Goal: Communication & Community: Answer question/provide support

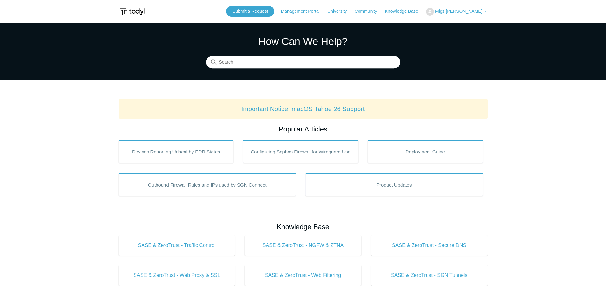
click at [484, 10] on icon at bounding box center [486, 12] width 4 height 4
click at [481, 24] on link "My Support Requests" at bounding box center [457, 24] width 62 height 11
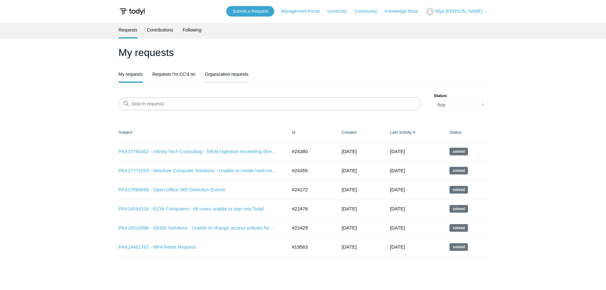
click at [222, 72] on link "Organization requests" at bounding box center [227, 73] width 44 height 13
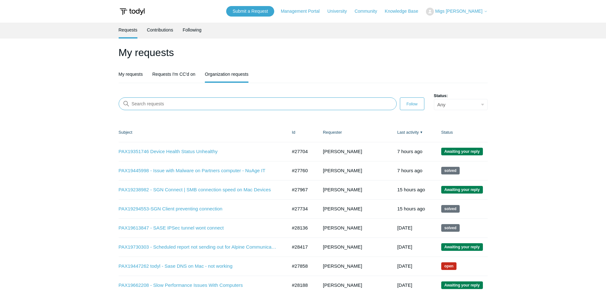
click at [218, 105] on input "Search requests" at bounding box center [258, 103] width 278 height 13
paste input "f?y!hN>(tAPat4o=ZqCU"
type input "f?y!hN>(tAPat4o=ZqCU"
click at [348, 105] on input "Search requests" at bounding box center [258, 103] width 278 height 13
paste input "27967"
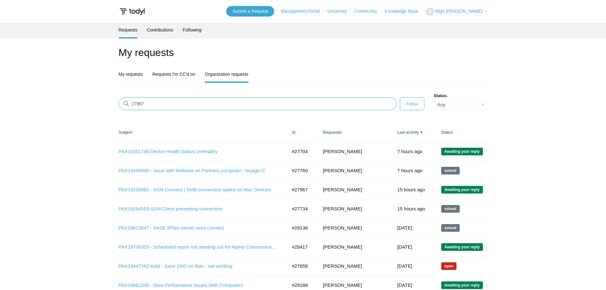
type input "27967"
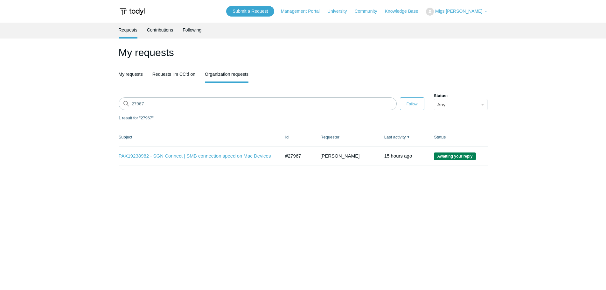
click at [173, 158] on link "PAX19238982 - SGN Connect | SMB connection speed on Mac Devices" at bounding box center [195, 155] width 152 height 7
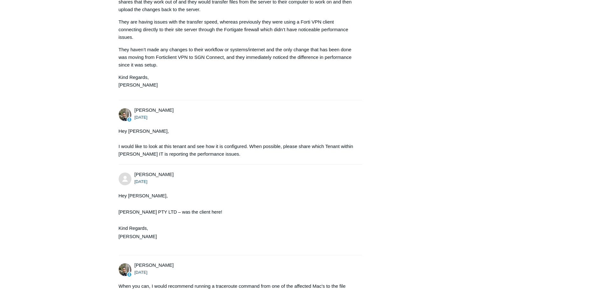
scroll to position [1082, 0]
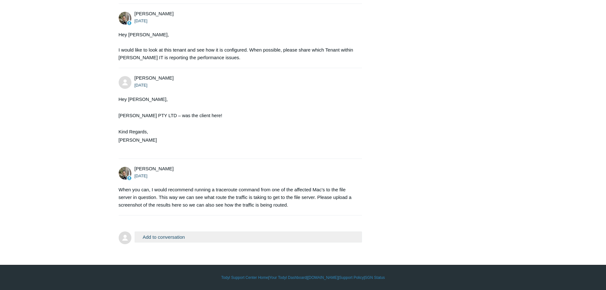
click at [265, 237] on button "Add to conversation" at bounding box center [248, 236] width 228 height 11
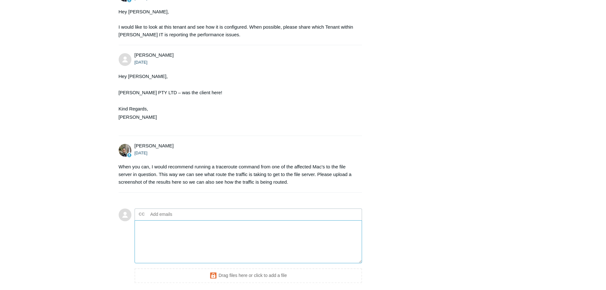
click at [166, 243] on textarea "Add your reply" at bounding box center [248, 241] width 228 height 43
click at [167, 219] on input "text" at bounding box center [182, 214] width 68 height 10
type input "ve-security@pax8.com"
click at [180, 258] on textarea "Add your reply" at bounding box center [248, 241] width 228 height 43
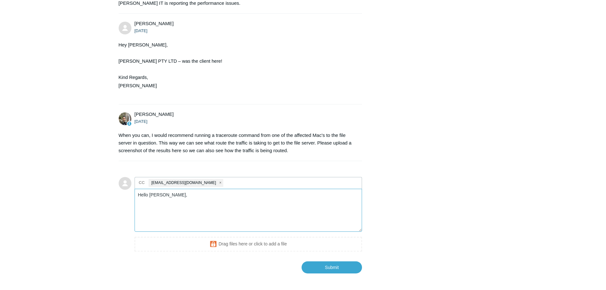
scroll to position [1164, 0]
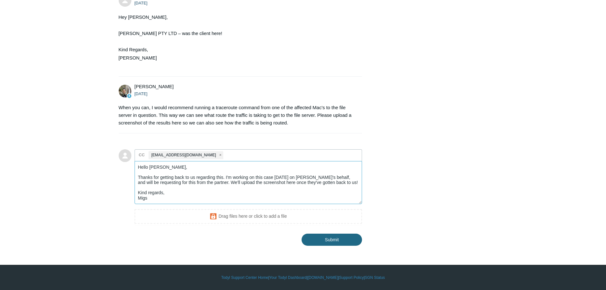
type textarea "Hello Michael, Thanks for getting back to us regarding this. I'm working on thi…"
click at [325, 242] on input "Submit" at bounding box center [331, 239] width 60 height 13
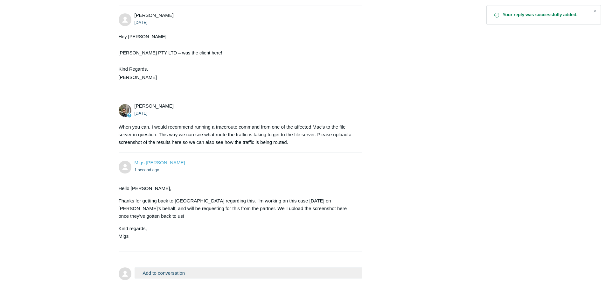
scroll to position [1110, 0]
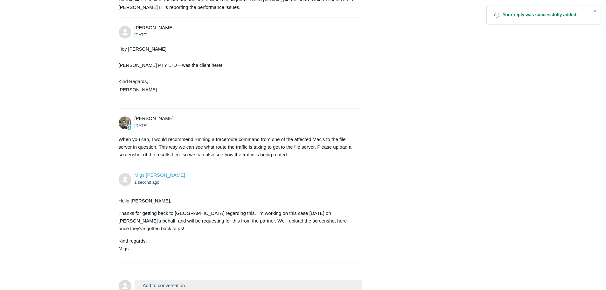
drag, startPoint x: 298, startPoint y: 179, endPoint x: 120, endPoint y: 164, distance: 178.6
click at [120, 158] on div "When you can, I would recommend running a traceroute command from one of the af…" at bounding box center [237, 146] width 237 height 23
copy div "When you can, I would recommend running a traceroute command from one of the af…"
